Goal: Transaction & Acquisition: Purchase product/service

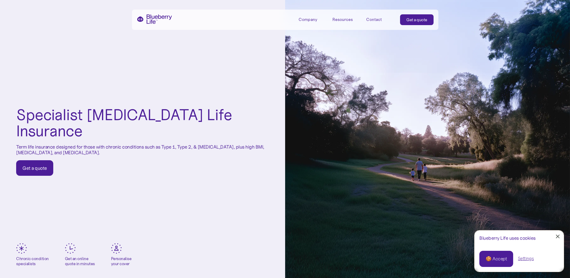
click at [39, 165] on div "Get a quote" at bounding box center [34, 168] width 25 height 6
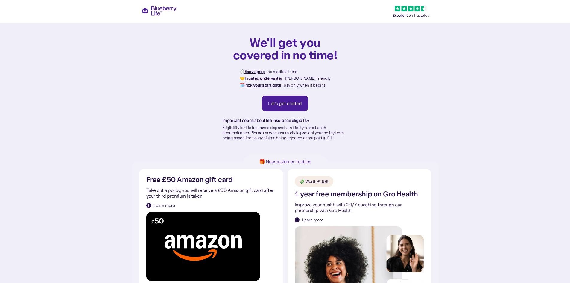
click at [157, 7] on div "We'll get you covered in no time! ⏱️ Easy apply - no medical tests 🤝 Trusted un…" at bounding box center [285, 80] width 570 height 161
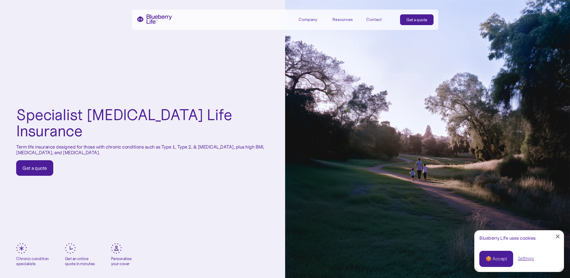
click at [34, 163] on link "Get a quote" at bounding box center [34, 168] width 37 height 16
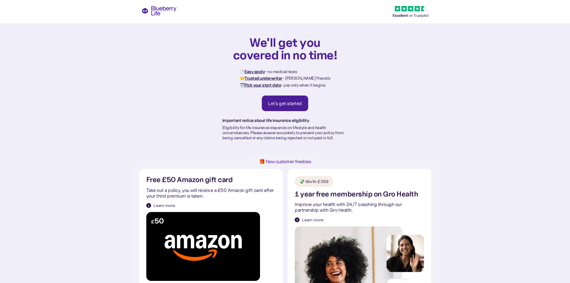
click at [280, 102] on div "Let's get started" at bounding box center [285, 103] width 34 height 6
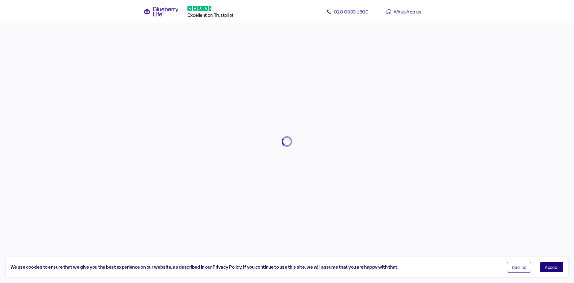
click at [553, 268] on span "Accept" at bounding box center [552, 267] width 14 height 4
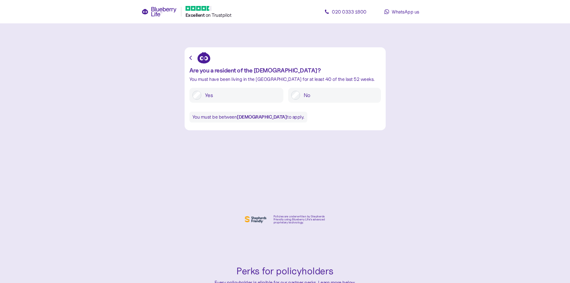
click at [230, 98] on label "Yes" at bounding box center [240, 95] width 79 height 9
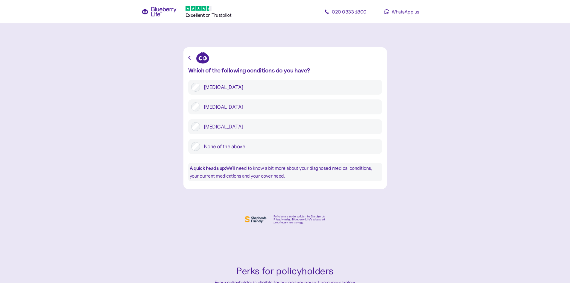
click at [229, 89] on label "[MEDICAL_DATA]" at bounding box center [289, 87] width 179 height 9
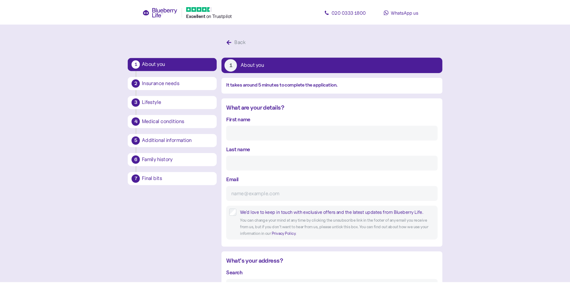
scroll to position [11, 0]
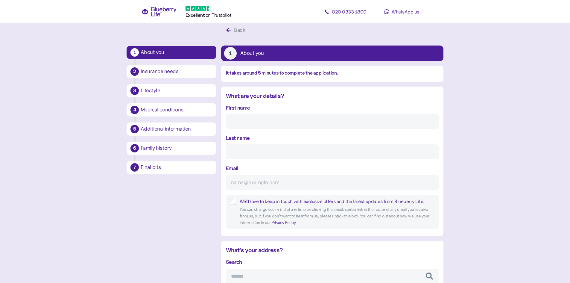
drag, startPoint x: 243, startPoint y: 120, endPoint x: 246, endPoint y: 119, distance: 3.0
click at [245, 119] on input "First name" at bounding box center [332, 121] width 213 height 15
type input "Jack"
type input "Ball"
type input "[EMAIL_ADDRESS][DOMAIN_NAME]"
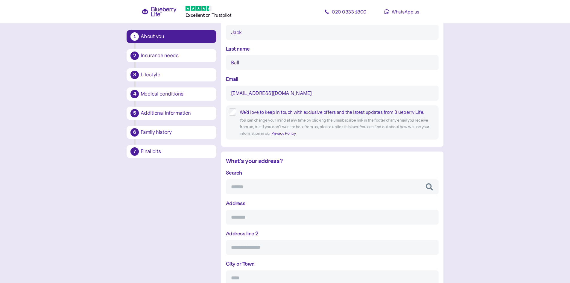
scroll to position [101, 0]
click at [269, 183] on input "Search" at bounding box center [332, 186] width 213 height 15
click at [439, 118] on div "What are your details? First name [PERSON_NAME] Last name Ball Email [EMAIL_ADD…" at bounding box center [332, 73] width 222 height 144
click at [270, 191] on input "Search" at bounding box center [332, 186] width 213 height 15
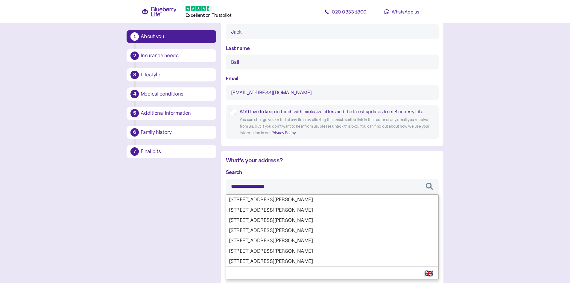
type input "**********"
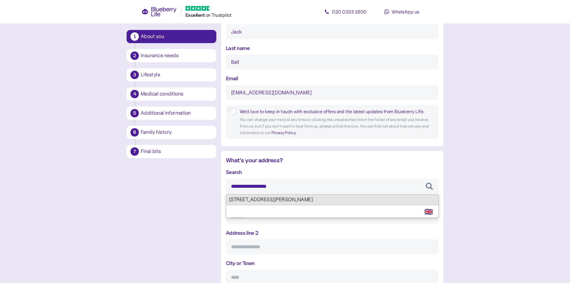
click at [272, 196] on div "**********" at bounding box center [332, 256] width 213 height 177
type input "**********"
type input "********"
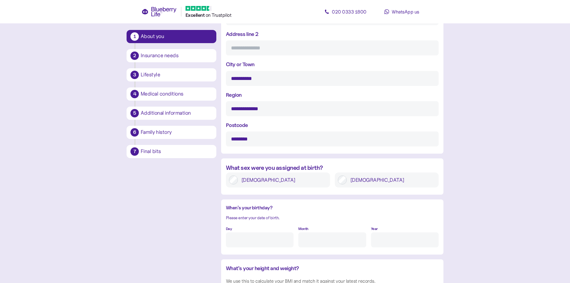
scroll to position [310, 0]
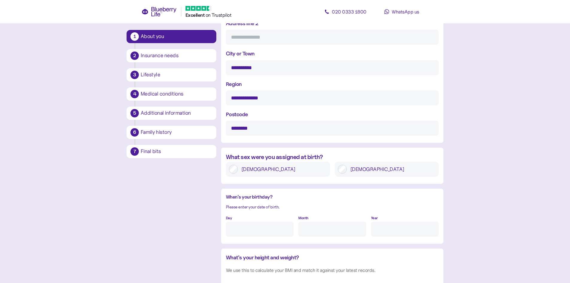
type input "**********"
click at [369, 171] on label "[DEMOGRAPHIC_DATA]" at bounding box center [391, 168] width 89 height 9
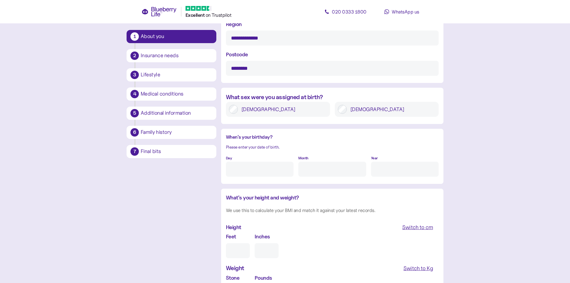
click at [262, 170] on input "Day" at bounding box center [260, 168] width 68 height 15
type input "20"
type input "12"
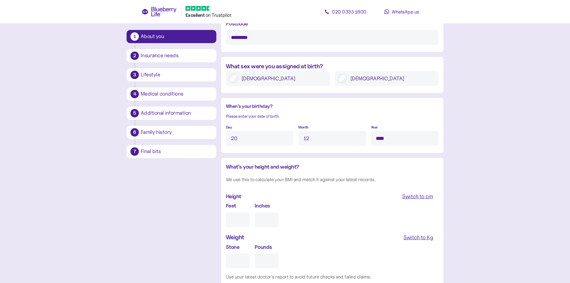
scroll to position [430, 0]
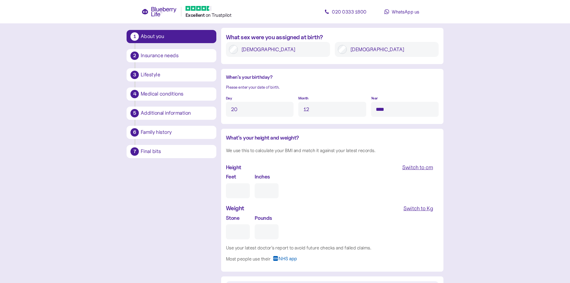
type input "****"
click at [245, 191] on input "Feet" at bounding box center [238, 190] width 24 height 15
type input "6"
type input "0"
type input "6"
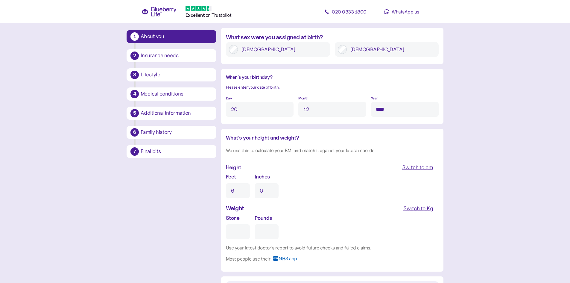
click at [423, 209] on div "Switch to Kg" at bounding box center [418, 208] width 30 height 8
click at [226, 234] on input "Kg" at bounding box center [251, 231] width 51 height 15
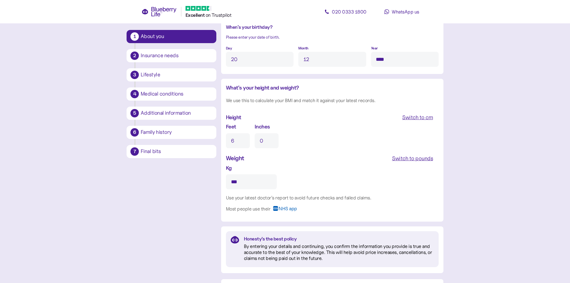
scroll to position [490, 0]
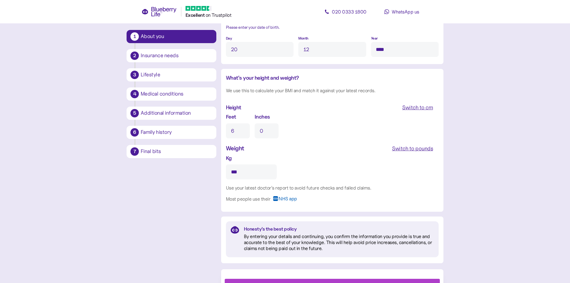
type input "***"
click at [269, 129] on input "0" at bounding box center [266, 130] width 24 height 15
type input "1"
click at [315, 122] on div "Feet 6 Inches 1" at bounding box center [332, 124] width 213 height 25
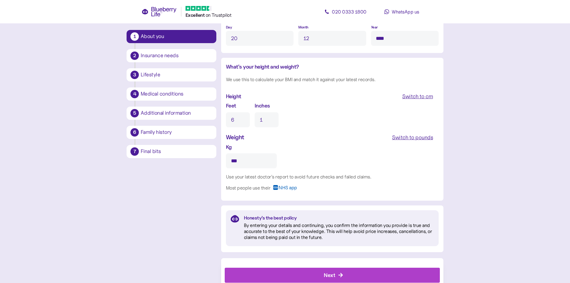
scroll to position [518, 0]
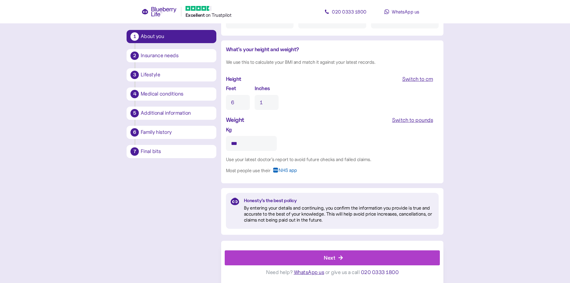
click at [353, 256] on div "Next" at bounding box center [334, 257] width 202 height 14
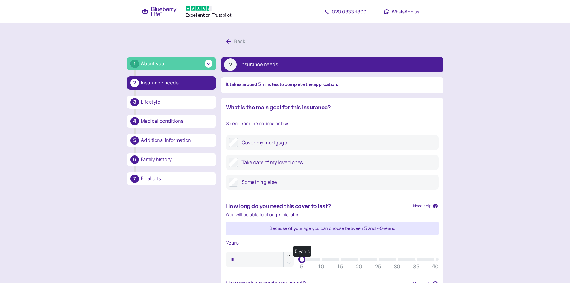
click at [259, 141] on label "Cover my mortgage" at bounding box center [337, 142] width 198 height 9
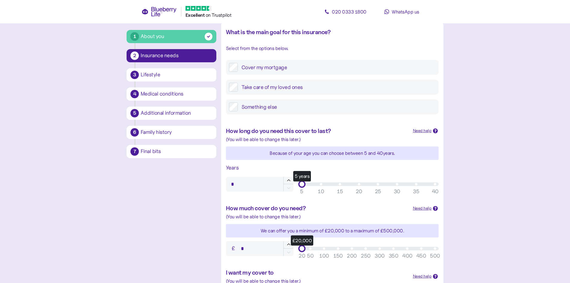
scroll to position [90, 0]
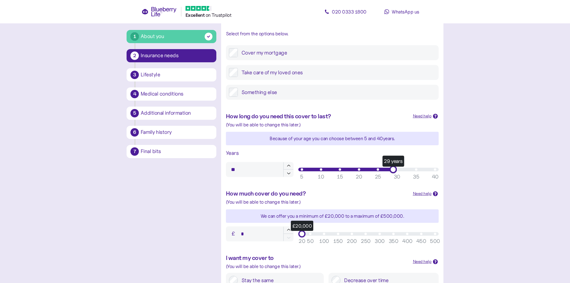
type input "**"
drag, startPoint x: 301, startPoint y: 170, endPoint x: 398, endPoint y: 172, distance: 97.5
click at [398, 172] on div "30 years" at bounding box center [396, 168] width 7 height 7
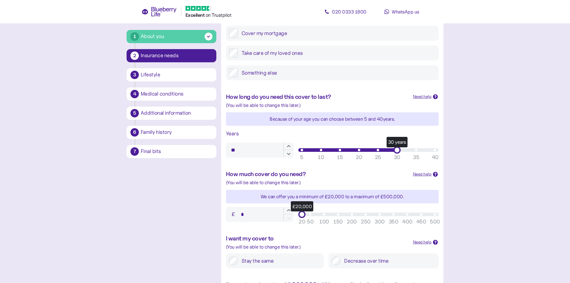
scroll to position [120, 0]
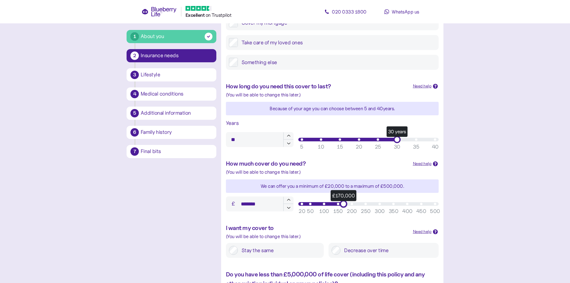
drag, startPoint x: 301, startPoint y: 205, endPoint x: 342, endPoint y: 248, distance: 59.6
click at [342, 249] on div "What is the main goal for this insurance? Select from the options below. Cover …" at bounding box center [332, 157] width 222 height 359
type input "*******"
drag, startPoint x: 341, startPoint y: 203, endPoint x: 342, endPoint y: 208, distance: 4.9
click at [342, 208] on div "£171,000 50 100 150 200 250 300 350 400 450 500 20" at bounding box center [368, 204] width 145 height 12
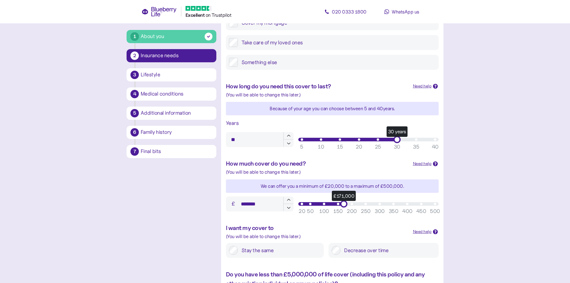
click at [496, 163] on main "1 About you 2 Insurance needs 3 Lifestyle 4 Medical conditions 5 Additional inf…" at bounding box center [285, 129] width 570 height 499
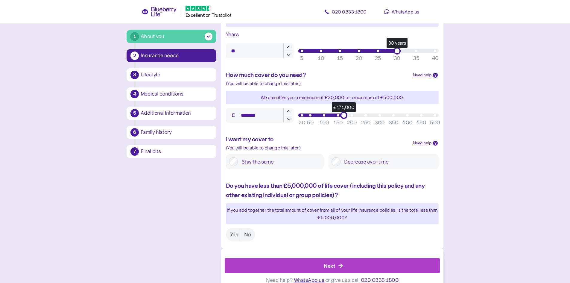
scroll to position [209, 0]
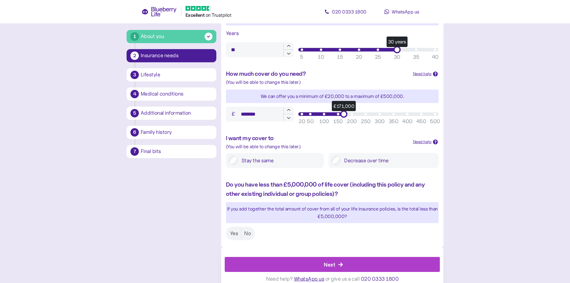
click at [347, 159] on label "Decrease over time" at bounding box center [387, 160] width 95 height 9
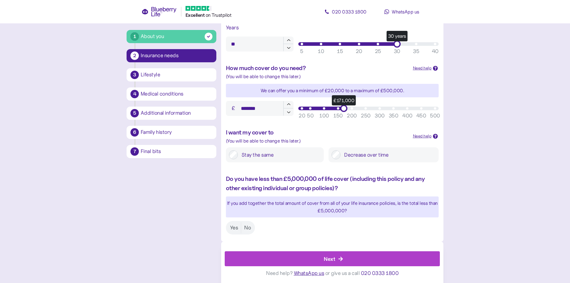
scroll to position [216, 0]
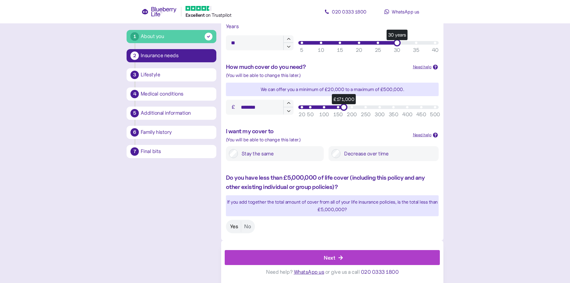
click at [235, 225] on label "Yes" at bounding box center [234, 226] width 14 height 11
click at [306, 258] on div "Next" at bounding box center [334, 257] width 202 height 14
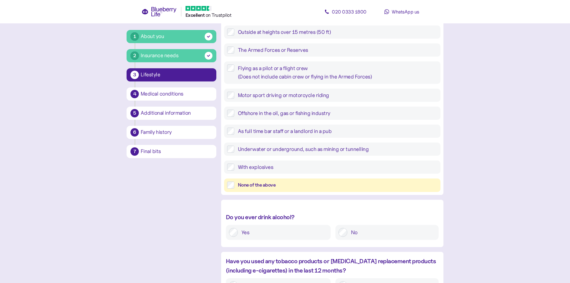
scroll to position [120, 0]
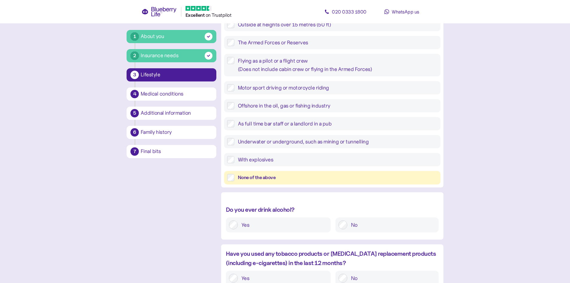
click at [236, 172] on div "None of the above" at bounding box center [332, 177] width 216 height 13
click at [240, 176] on div "None of the above" at bounding box center [337, 177] width 199 height 7
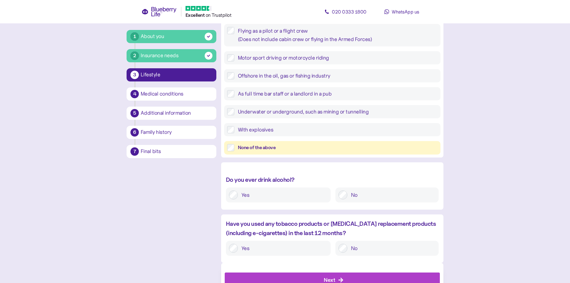
click at [266, 191] on label "Yes" at bounding box center [283, 194] width 90 height 9
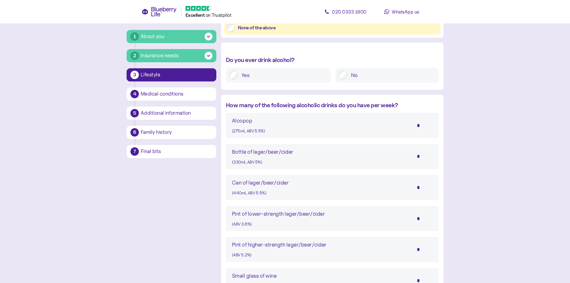
scroll to position [299, 0]
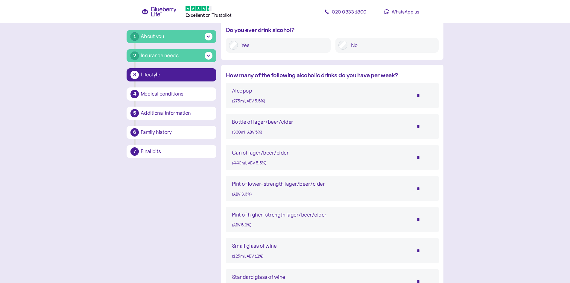
click at [423, 132] on input "*" at bounding box center [421, 126] width 21 height 15
type input "*"
click at [490, 96] on main "1 About you 2 Insurance needs 3 Lifestyle 4 Medical conditions 5 Additional inf…" at bounding box center [285, 79] width 570 height 756
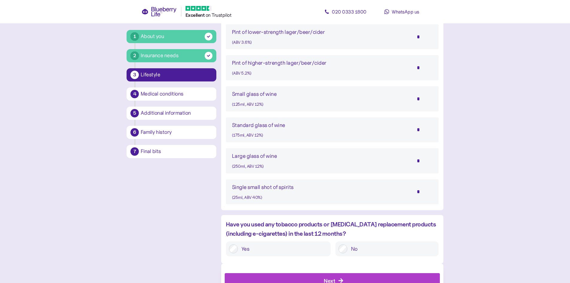
scroll to position [474, 0]
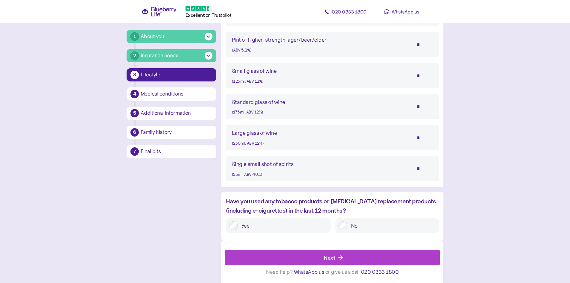
click at [373, 231] on div "No" at bounding box center [386, 225] width 103 height 15
click at [370, 223] on label "No" at bounding box center [391, 225] width 88 height 9
click at [365, 259] on div "Next" at bounding box center [334, 257] width 202 height 14
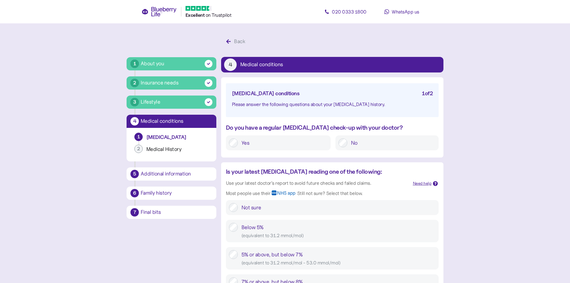
click at [285, 148] on div "Yes" at bounding box center [278, 142] width 105 height 15
click at [276, 143] on label "Yes" at bounding box center [283, 142] width 90 height 9
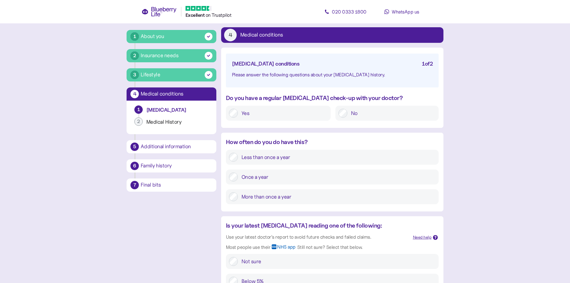
scroll to position [30, 0]
click at [267, 161] on div "Less than once a year" at bounding box center [332, 156] width 213 height 15
click at [264, 195] on label "More than once a year" at bounding box center [337, 196] width 198 height 9
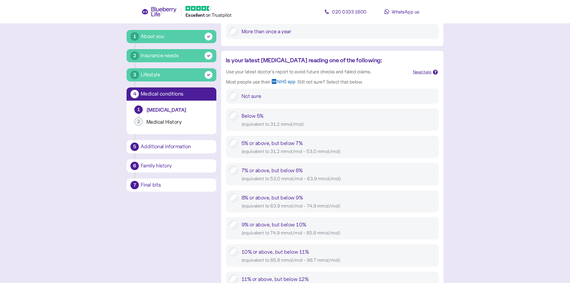
scroll to position [209, 0]
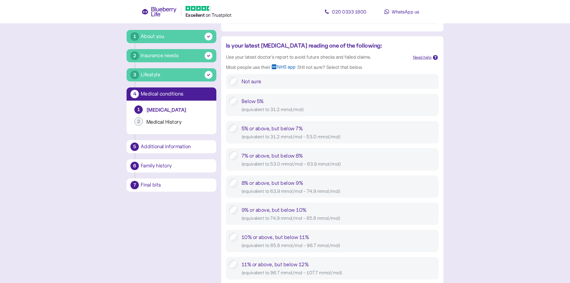
click at [250, 131] on div "5% or above, but below 7% ( equivalent to 31.2 mmol/mol - 53.0 mmol/mol )" at bounding box center [338, 132] width 194 height 16
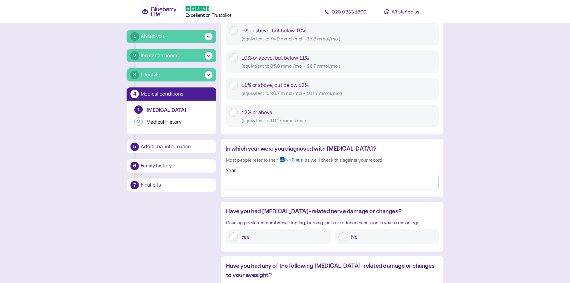
scroll to position [389, 0]
click at [248, 181] on input "Year" at bounding box center [332, 181] width 213 height 15
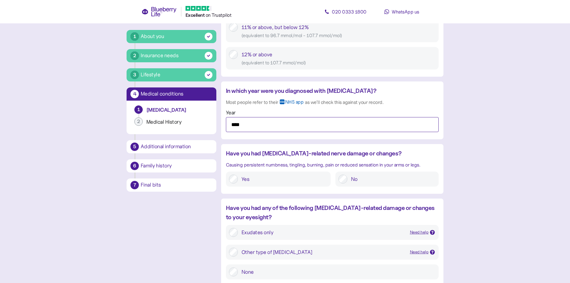
scroll to position [449, 0]
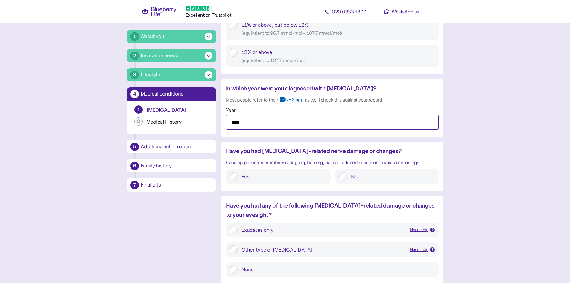
type input "****"
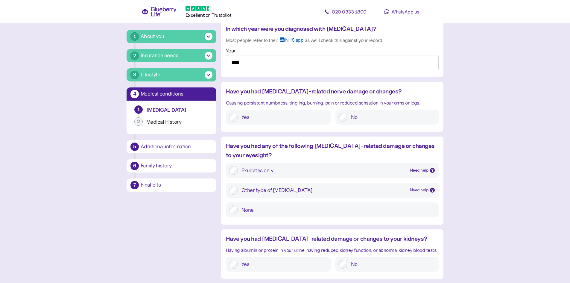
scroll to position [508, 0]
click at [258, 208] on label "None" at bounding box center [337, 209] width 198 height 9
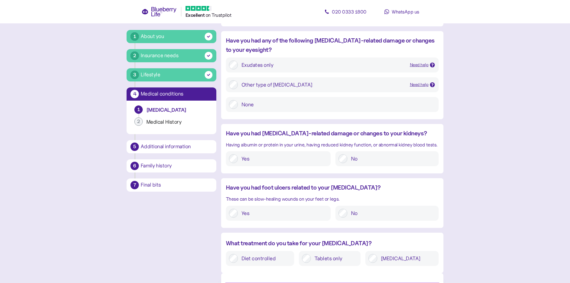
scroll to position [628, 0]
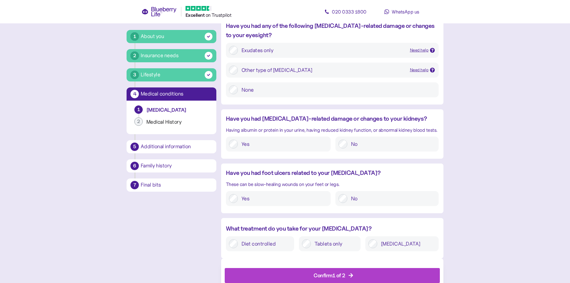
click at [372, 149] on div "No" at bounding box center [386, 143] width 103 height 15
click at [361, 203] on label "No" at bounding box center [391, 198] width 88 height 9
click at [351, 142] on label "No" at bounding box center [391, 143] width 88 height 9
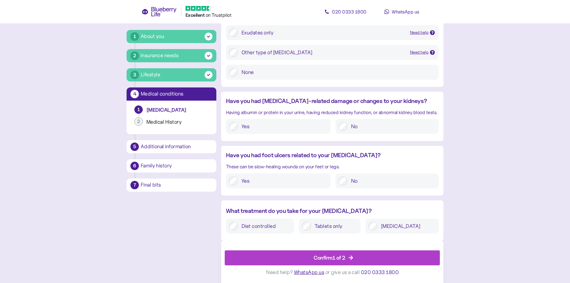
click at [399, 228] on label "[MEDICAL_DATA]" at bounding box center [406, 225] width 58 height 9
click at [342, 253] on span "Confirm 1 of 2" at bounding box center [329, 257] width 32 height 14
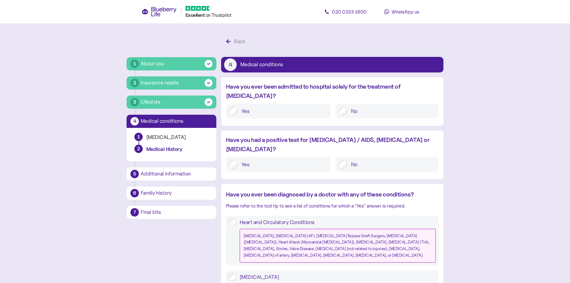
click at [354, 106] on label "No" at bounding box center [391, 110] width 88 height 9
click at [361, 160] on label "No" at bounding box center [391, 164] width 88 height 9
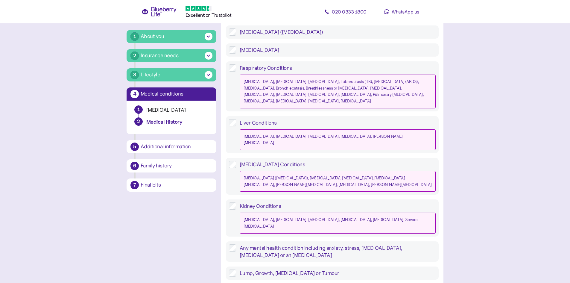
scroll to position [508, 0]
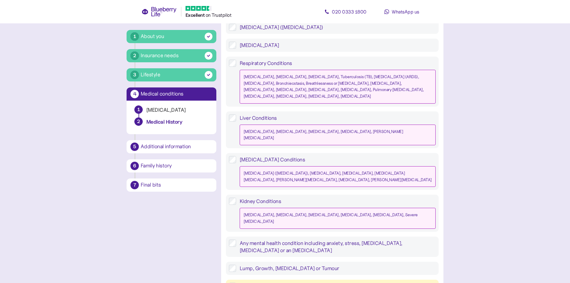
click at [263, 282] on div "None of the above" at bounding box center [338, 285] width 196 height 7
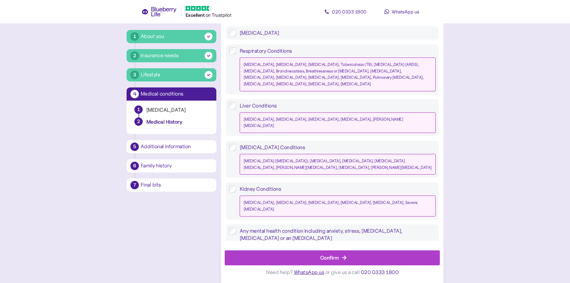
scroll to position [529, 0]
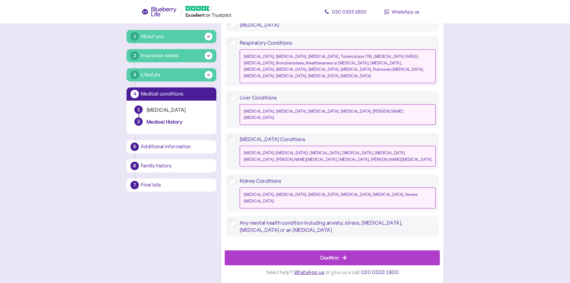
click at [286, 257] on div "Confirm" at bounding box center [334, 257] width 202 height 14
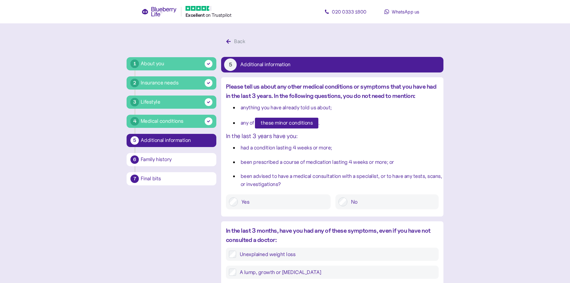
click at [374, 205] on label "No" at bounding box center [391, 201] width 88 height 9
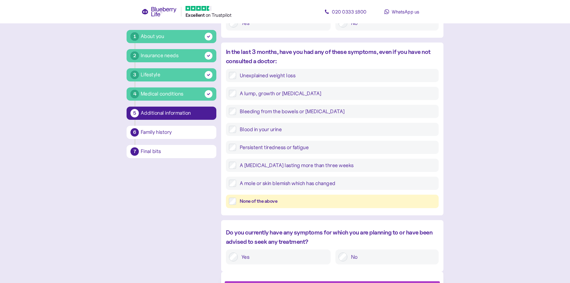
scroll to position [179, 0]
click at [262, 204] on div "None of the above" at bounding box center [332, 199] width 213 height 13
click at [263, 202] on div "None of the above" at bounding box center [338, 199] width 196 height 7
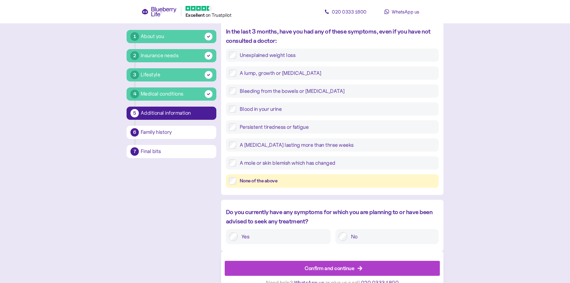
scroll to position [209, 0]
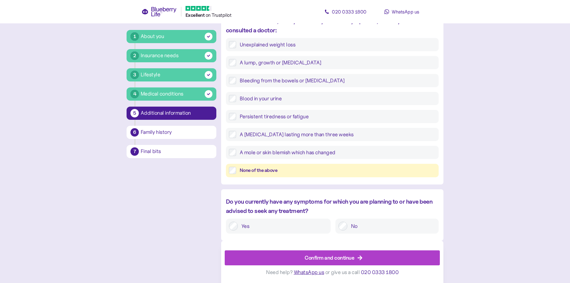
click at [342, 257] on div "Confirm and continue" at bounding box center [329, 257] width 50 height 8
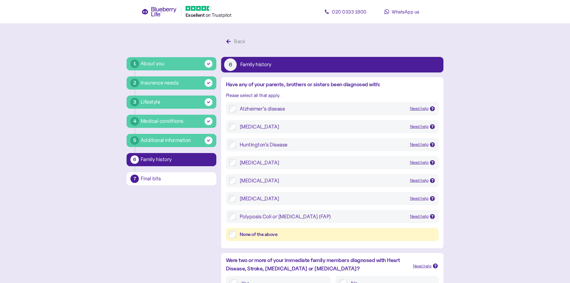
click at [289, 232] on div "None of the above" at bounding box center [338, 234] width 196 height 7
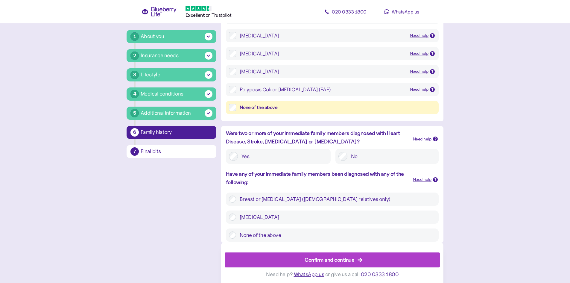
scroll to position [129, 0]
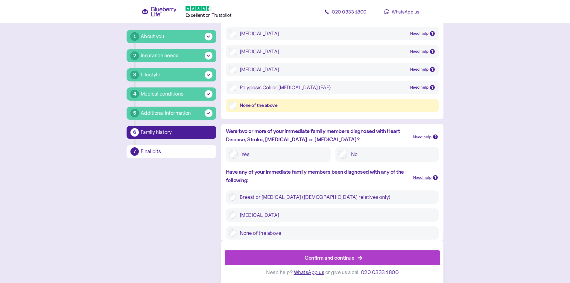
click at [367, 155] on label "No" at bounding box center [391, 154] width 88 height 9
click at [328, 232] on label "None of the above" at bounding box center [335, 232] width 199 height 7
click at [325, 258] on div "Confirm and continue" at bounding box center [329, 257] width 50 height 8
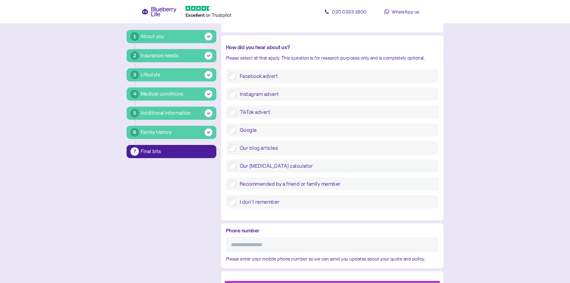
scroll to position [179, 0]
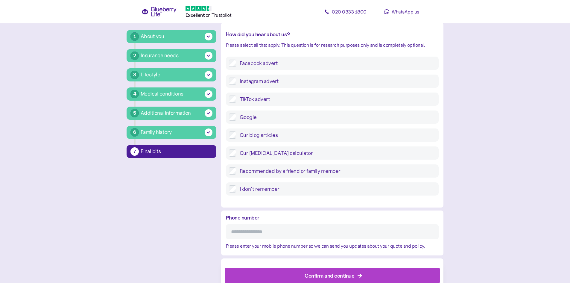
click at [244, 190] on label "I don't remember" at bounding box center [335, 188] width 199 height 7
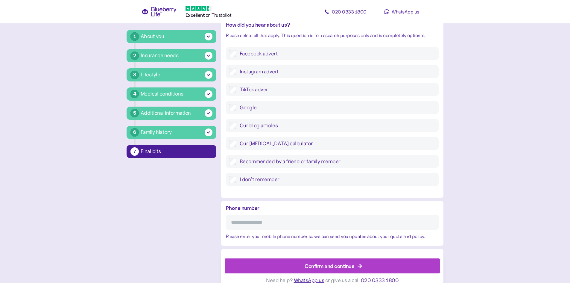
scroll to position [197, 0]
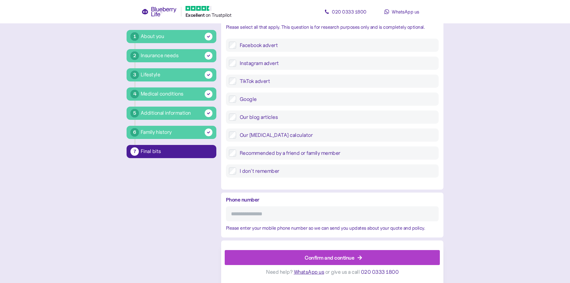
click at [251, 217] on input "Phone number" at bounding box center [332, 213] width 213 height 15
type input "**********"
click at [264, 256] on div "Confirm and continue" at bounding box center [334, 257] width 202 height 14
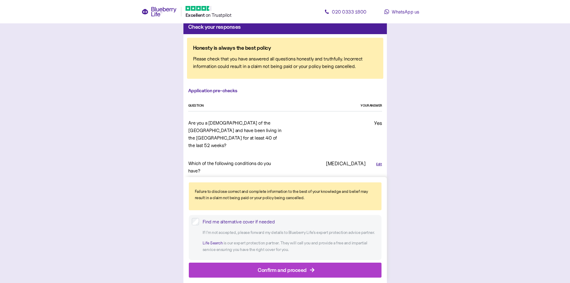
scroll to position [30, 0]
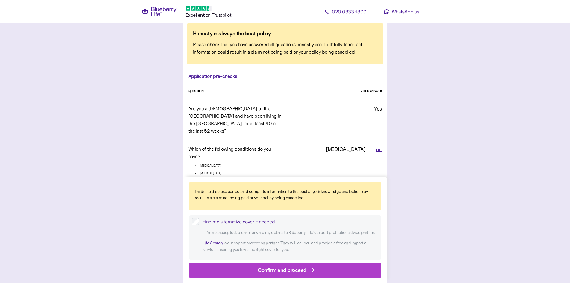
click at [200, 220] on label "Find me alternative cover if needed" at bounding box center [288, 221] width 179 height 7
click at [237, 266] on div "Confirm and proceed" at bounding box center [286, 270] width 179 height 14
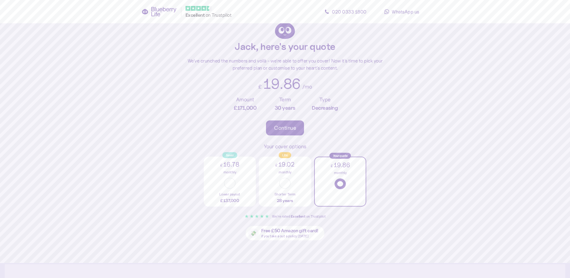
scroll to position [30, 0]
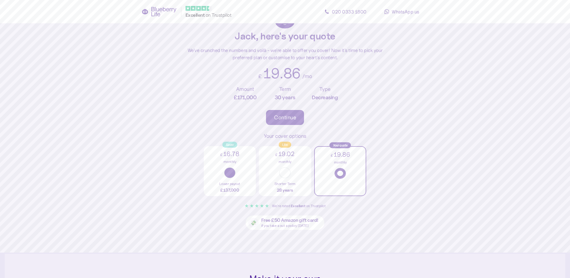
click at [233, 171] on button "button" at bounding box center [229, 172] width 11 height 11
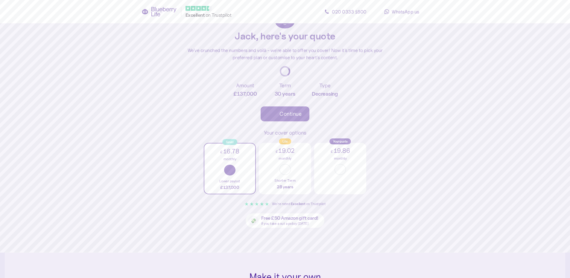
type input "*******"
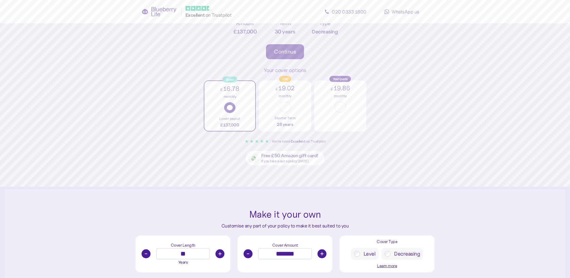
scroll to position [60, 0]
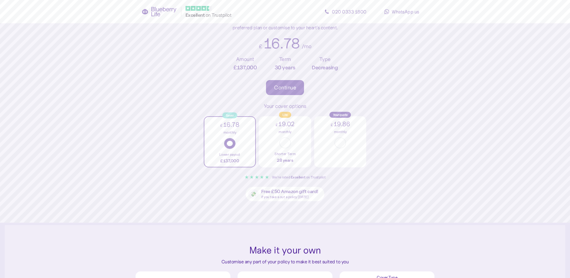
click at [290, 87] on div "Continue" at bounding box center [285, 87] width 22 height 5
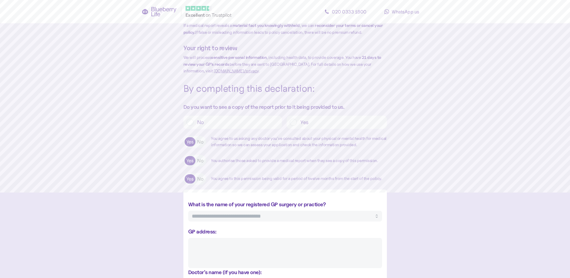
scroll to position [90, 0]
click at [236, 126] on label "No" at bounding box center [236, 122] width 86 height 7
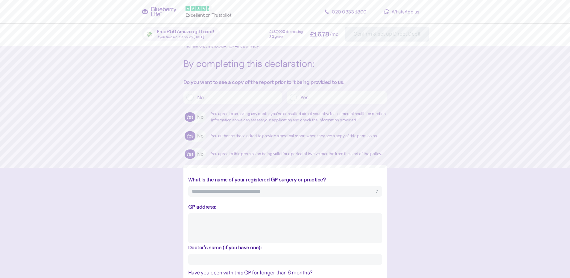
scroll to position [150, 0]
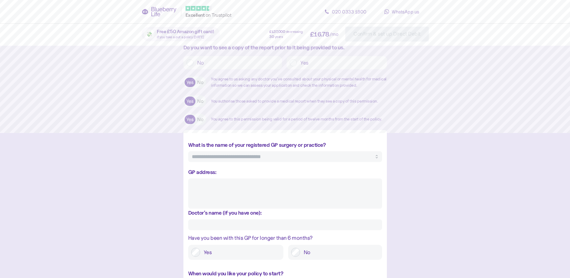
click at [230, 162] on input "What is the name of your registered GP surgery or practice?" at bounding box center [285, 156] width 194 height 11
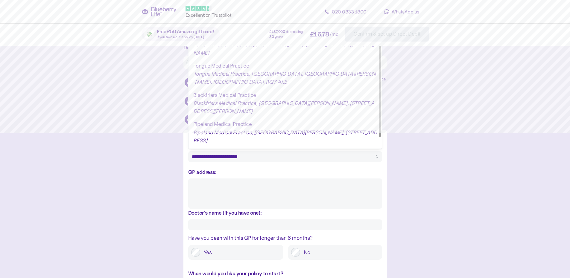
type input "**********"
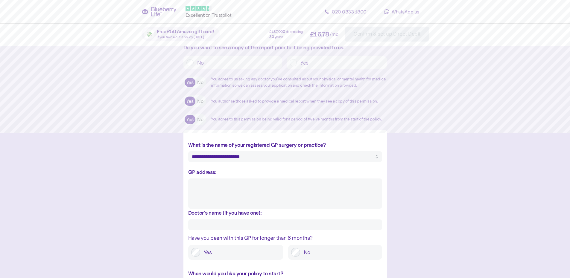
drag, startPoint x: 260, startPoint y: 164, endPoint x: 182, endPoint y: 167, distance: 78.7
click at [182, 167] on div "The boring, but important bits Please read the following closely and fill in in…" at bounding box center [285, 254] width 560 height 737
type input "**********"
click at [220, 162] on input "What is the name of your registered GP surgery or practice?" at bounding box center [285, 156] width 194 height 11
paste input "**********"
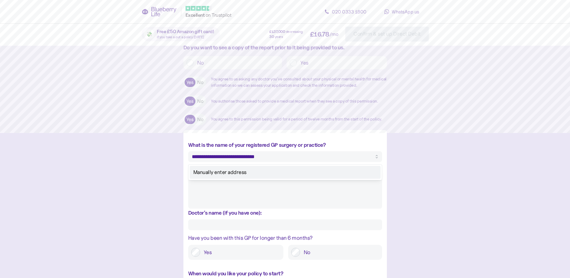
type input "**********"
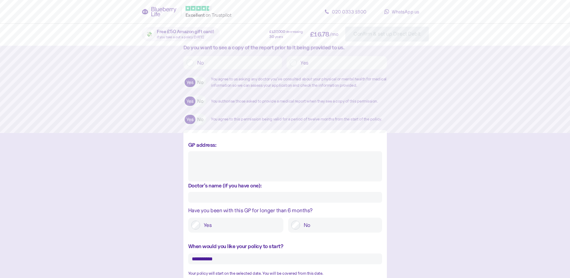
click at [223, 162] on textarea "GP address:" at bounding box center [285, 166] width 194 height 30
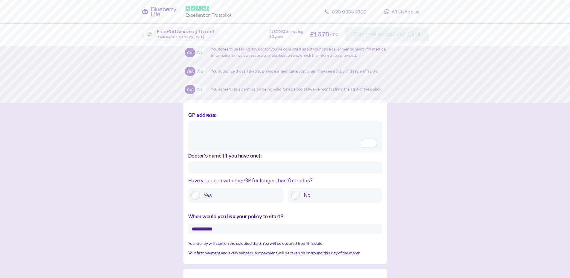
click at [227, 144] on textarea "GP address:" at bounding box center [285, 136] width 194 height 30
paste textarea "**********"
type textarea "**********"
type textarea "*"
type textarea "**********"
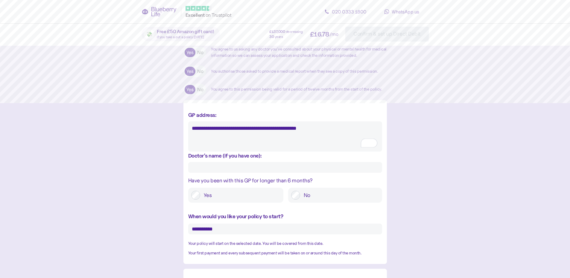
click at [222, 170] on input "Doctor's name (if you have one):" at bounding box center [285, 167] width 194 height 11
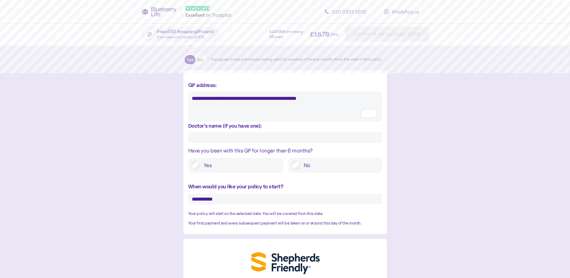
click at [211, 170] on label "Yes" at bounding box center [240, 165] width 80 height 9
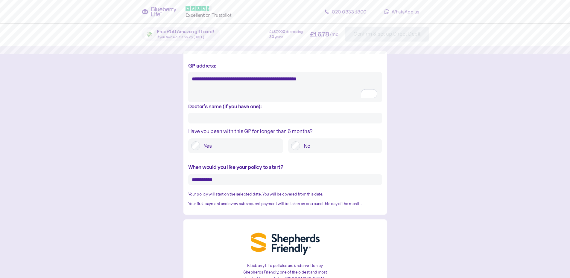
scroll to position [239, 0]
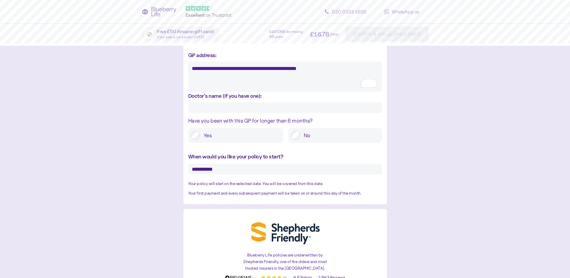
click at [212, 175] on input "**********" at bounding box center [285, 169] width 194 height 11
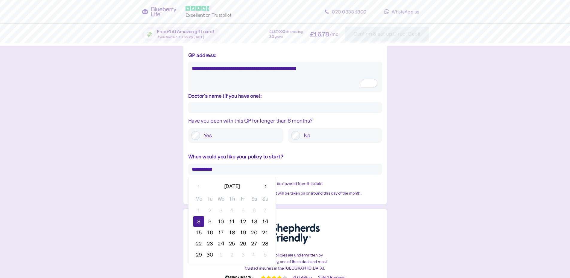
click at [401, 150] on div "The boring, but important bits Please read the following closely and fill in in…" at bounding box center [285, 151] width 560 height 710
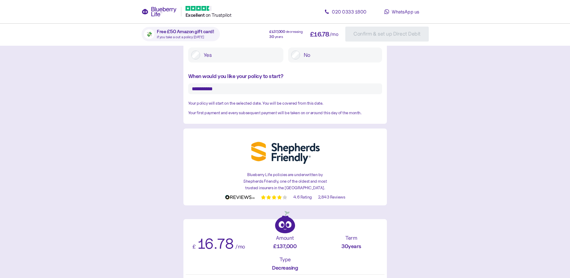
scroll to position [299, 0]
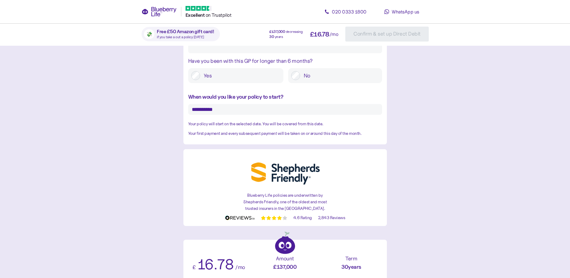
click at [216, 115] on input "**********" at bounding box center [285, 109] width 194 height 11
click at [408, 175] on div "The boring, but important bits Please read the following closely and fill in in…" at bounding box center [285, 91] width 560 height 710
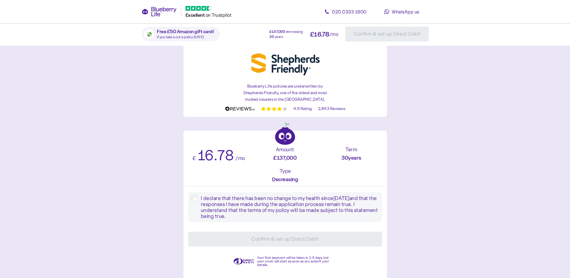
scroll to position [419, 0]
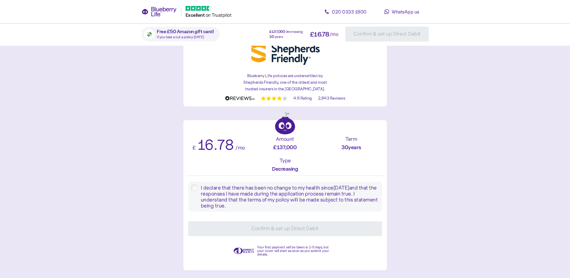
click at [195, 190] on div "I declare that there has been no change to my health since [DATE] and that the …" at bounding box center [285, 197] width 194 height 30
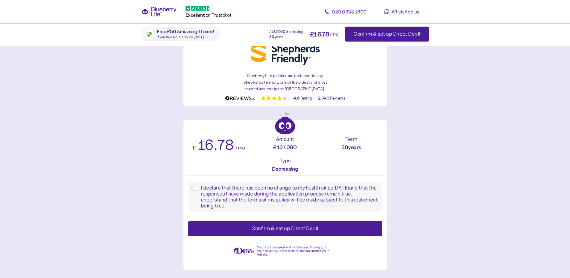
click at [211, 232] on div "Confirm & set up Direct Debit" at bounding box center [285, 229] width 178 height 14
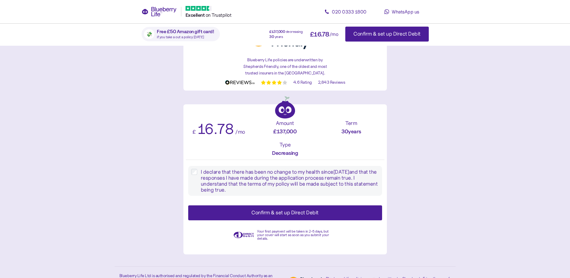
scroll to position [449, 0]
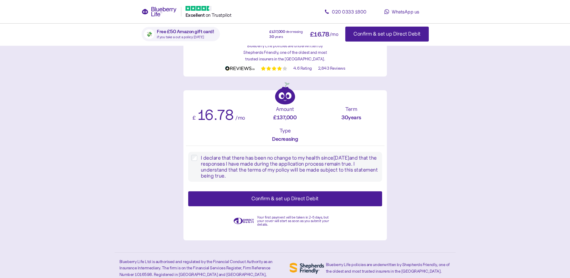
type textarea "*"
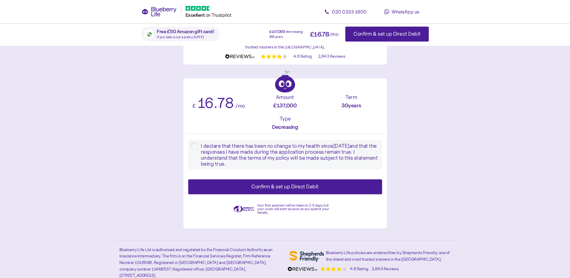
scroll to position [467, 0]
